Goal: Task Accomplishment & Management: Manage account settings

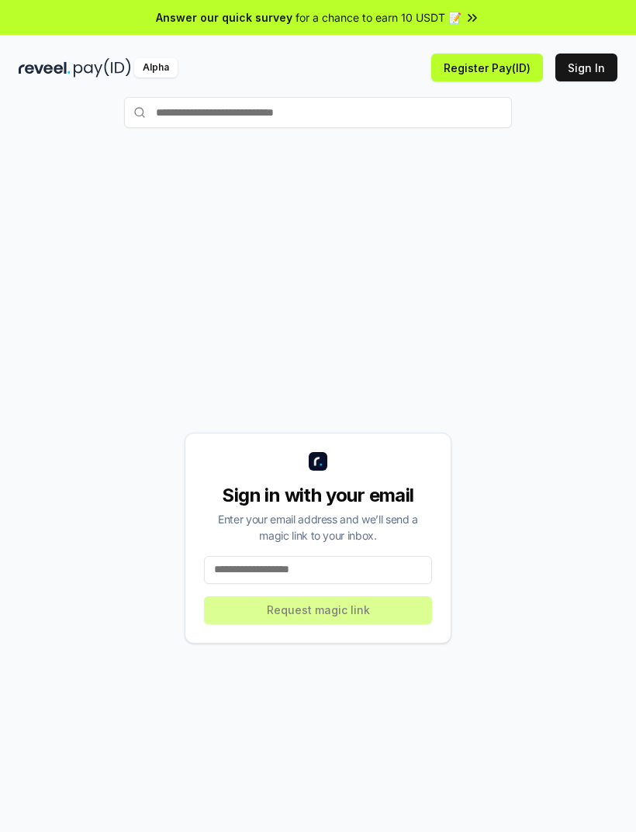
click at [337, 584] on input at bounding box center [318, 570] width 228 height 28
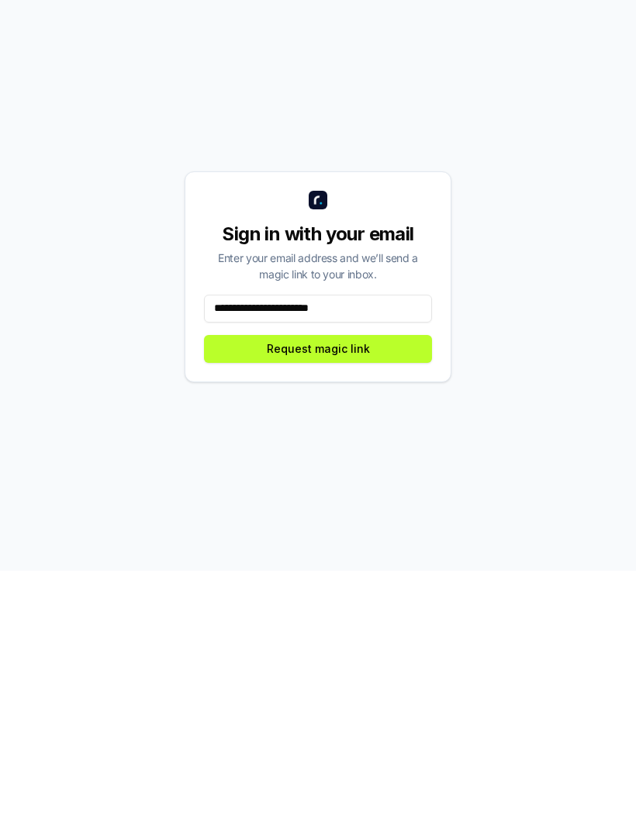
type input "**********"
click at [399, 596] on button "Request magic link" at bounding box center [318, 610] width 228 height 28
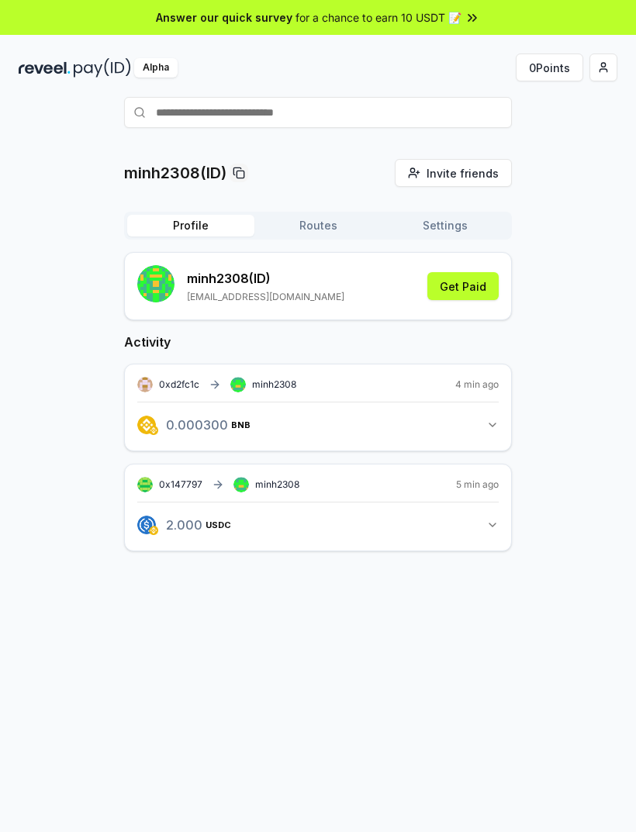
click at [480, 297] on button "Get Paid" at bounding box center [462, 286] width 71 height 28
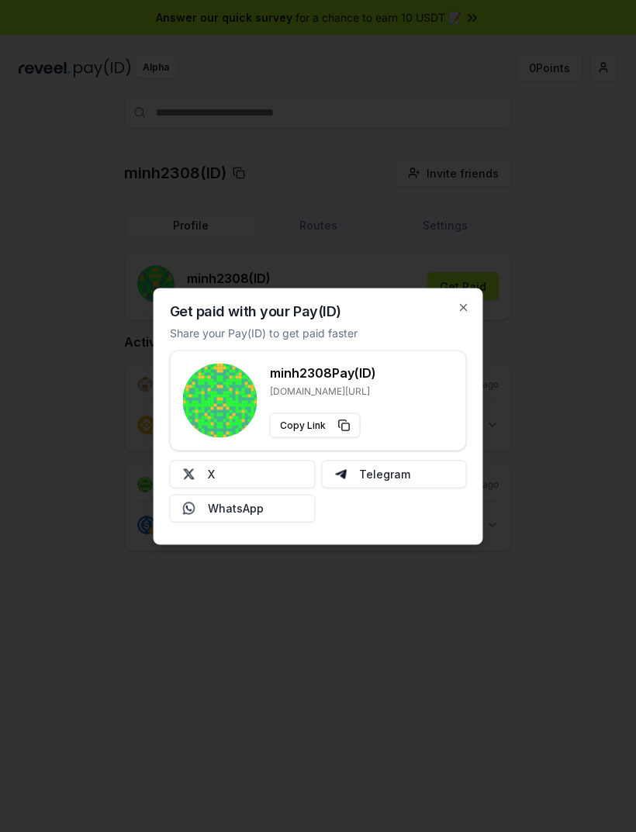
click at [468, 307] on icon "button" at bounding box center [463, 307] width 12 height 12
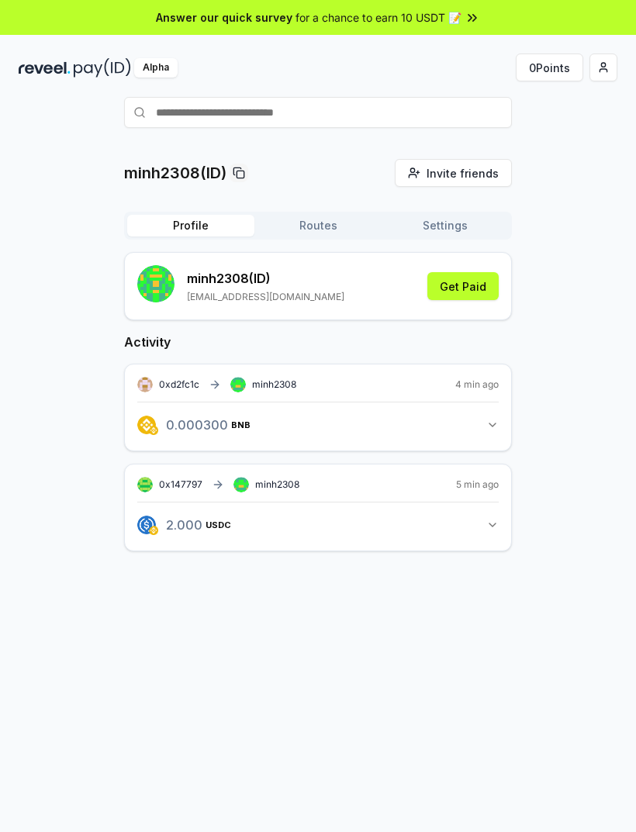
click at [319, 235] on button "Routes" at bounding box center [317, 226] width 127 height 22
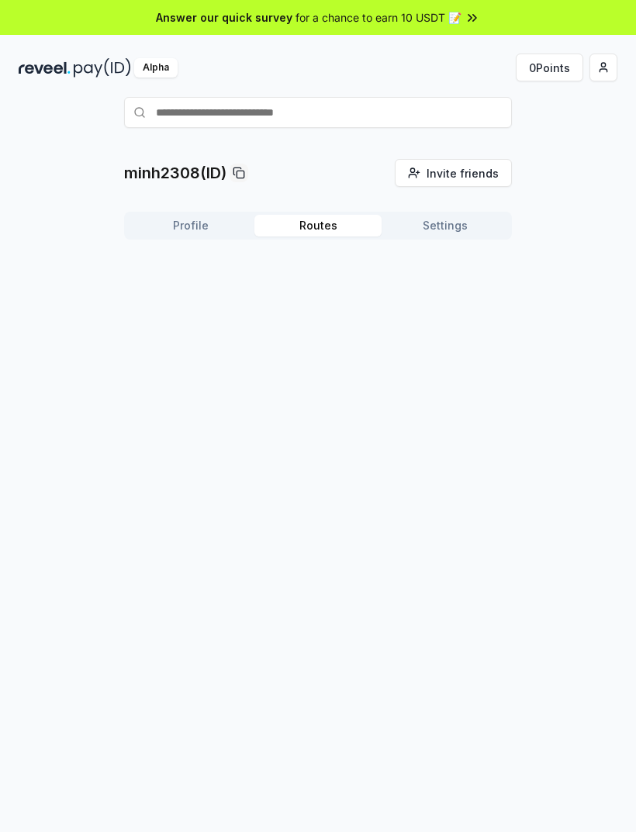
click at [199, 236] on button "Profile" at bounding box center [190, 226] width 127 height 22
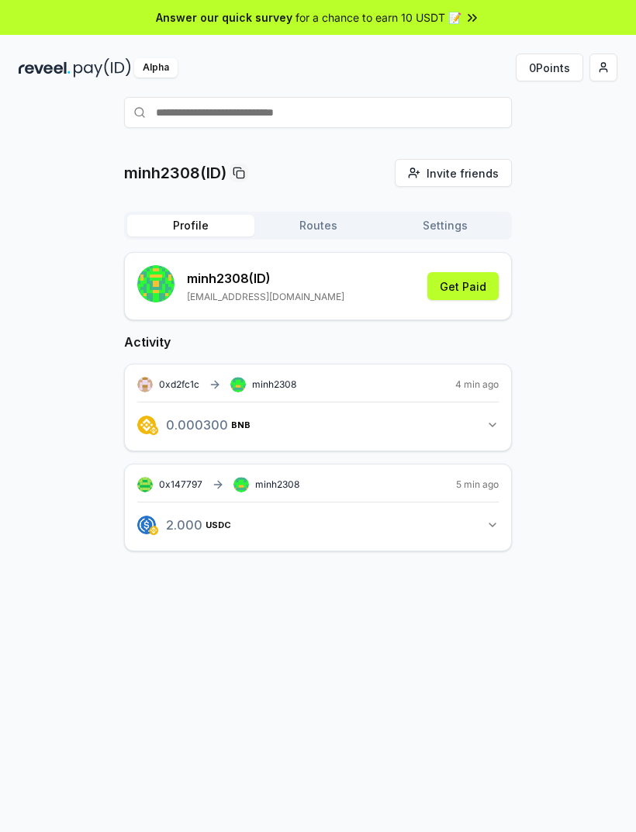
click at [461, 288] on button "Get Paid" at bounding box center [462, 286] width 71 height 28
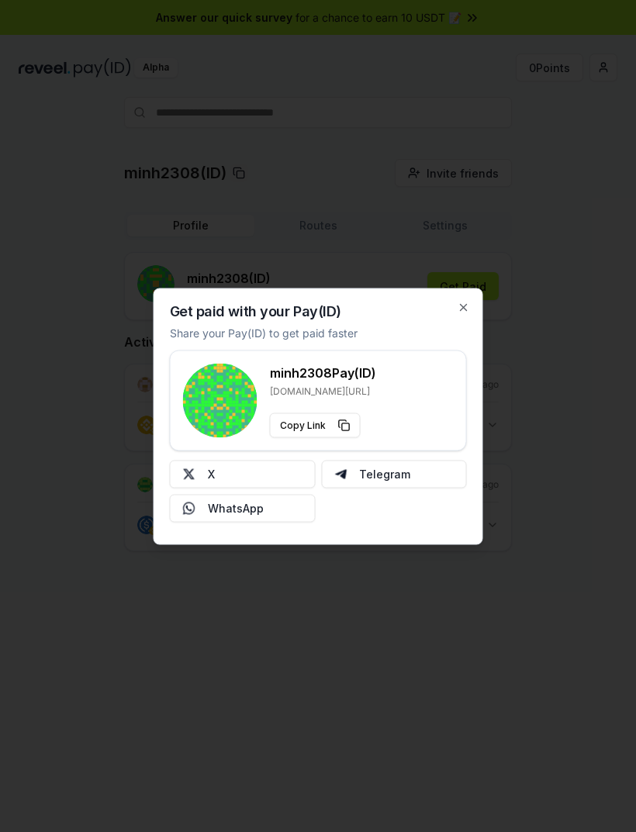
click at [460, 307] on icon "button" at bounding box center [463, 307] width 12 height 12
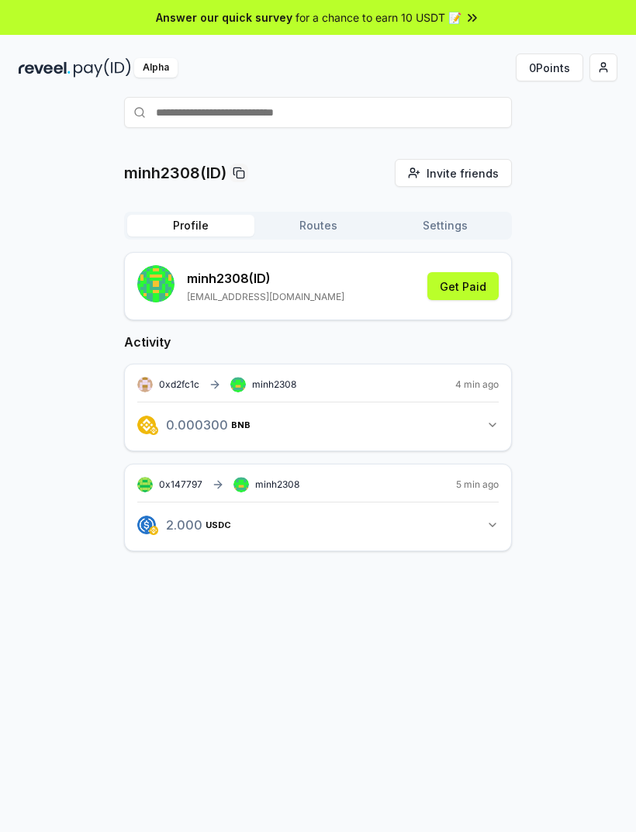
click at [491, 528] on icon "button" at bounding box center [492, 525] width 12 height 12
click at [493, 526] on icon "button" at bounding box center [492, 525] width 12 height 12
click at [482, 281] on button "Get Paid" at bounding box center [462, 286] width 71 height 28
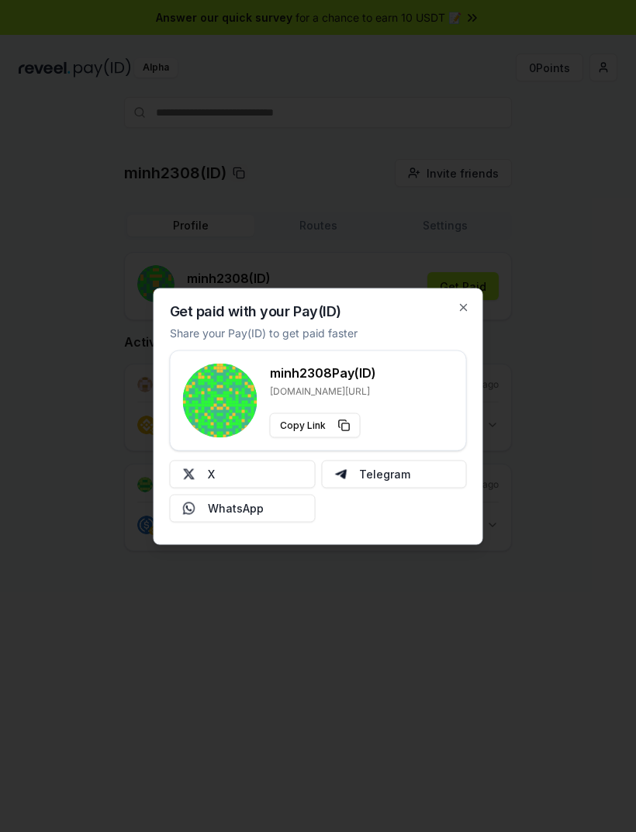
click at [270, 470] on button "X" at bounding box center [243, 474] width 146 height 28
click at [461, 311] on icon "button" at bounding box center [463, 307] width 12 height 12
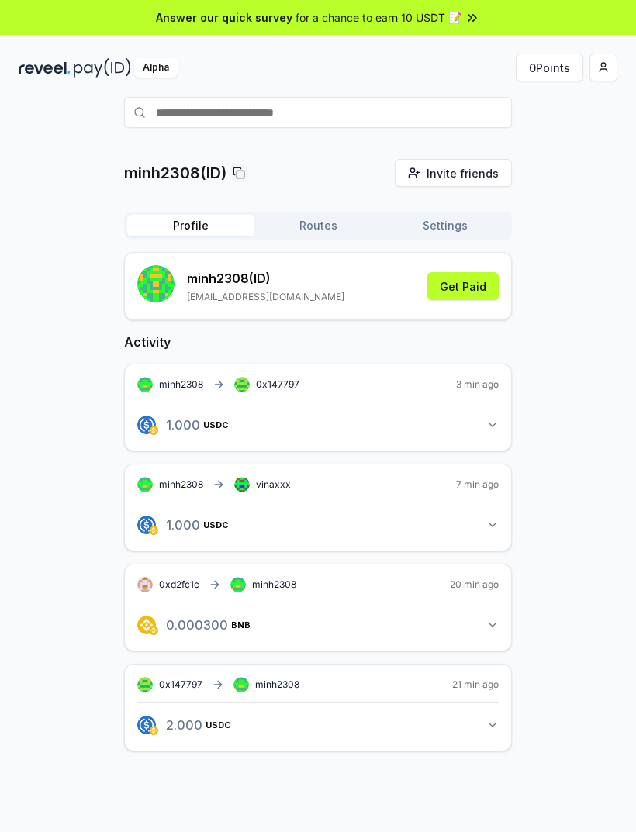
click at [315, 233] on button "Routes" at bounding box center [317, 226] width 127 height 22
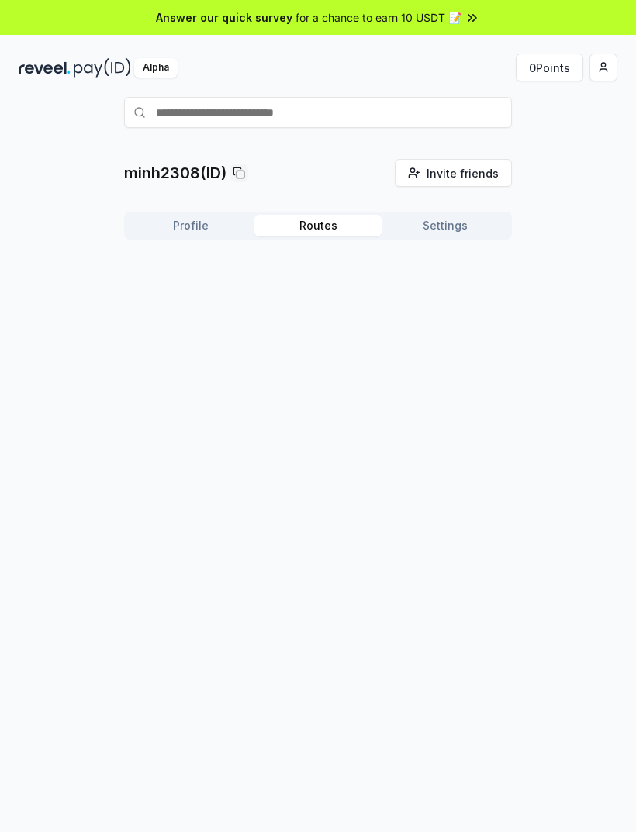
click at [208, 223] on button "Profile" at bounding box center [190, 226] width 127 height 22
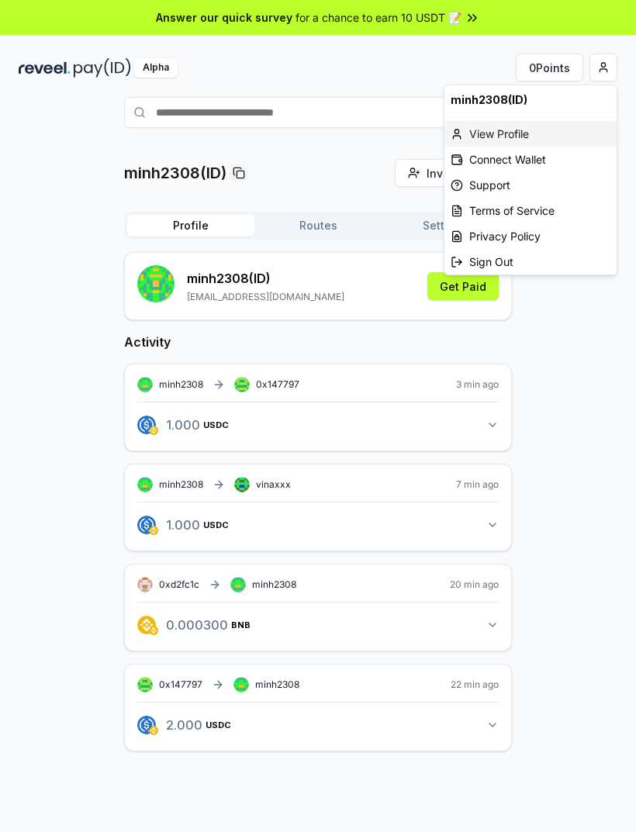
click at [524, 132] on div "View Profile" at bounding box center [530, 134] width 172 height 26
